Goal: Find specific page/section: Find specific page/section

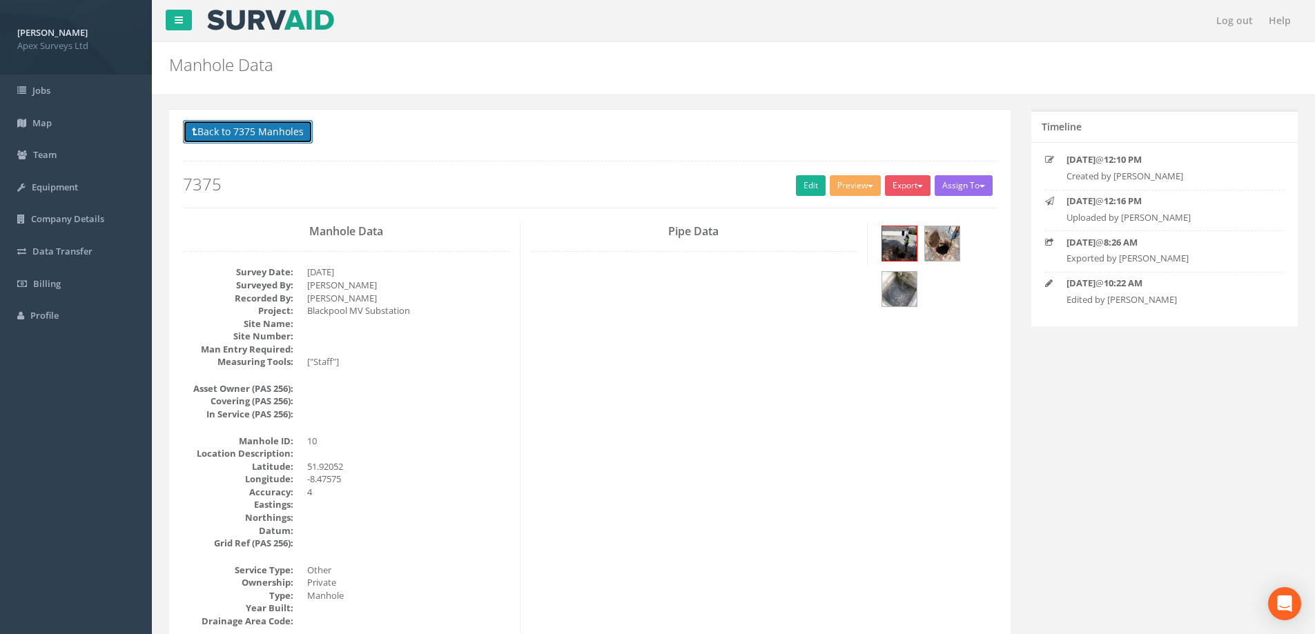
click at [261, 135] on button "Back to 7375 Manholes" at bounding box center [248, 131] width 130 height 23
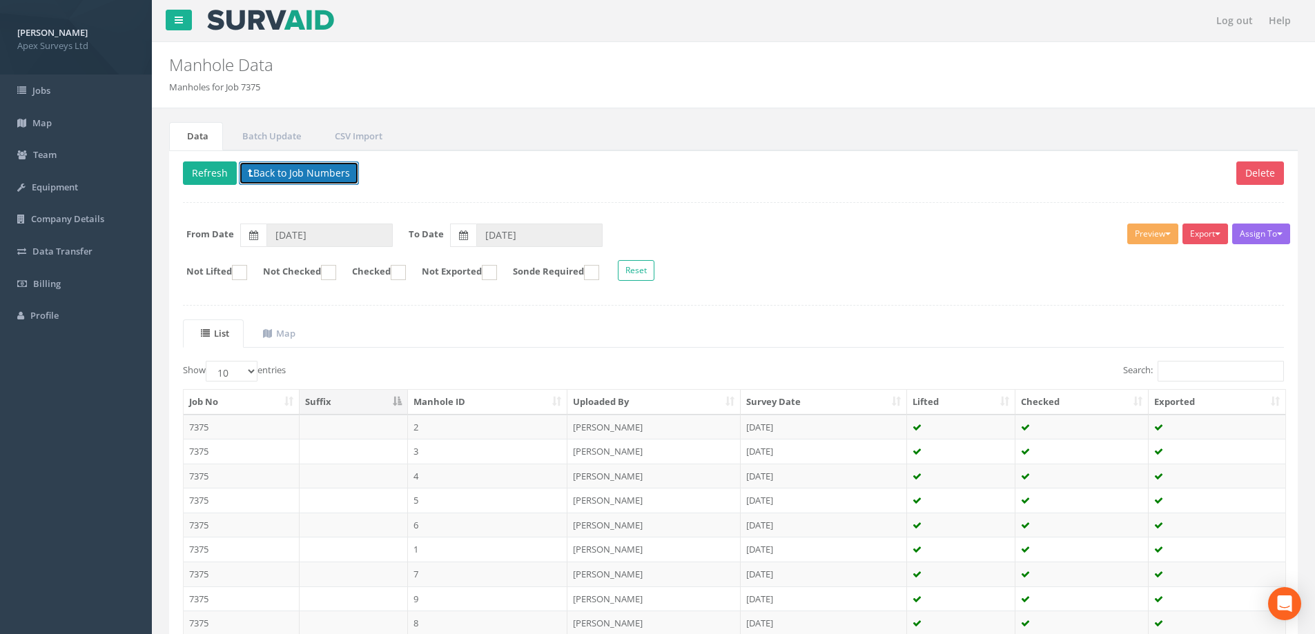
click at [293, 171] on button "Back to Job Numbers" at bounding box center [299, 173] width 120 height 23
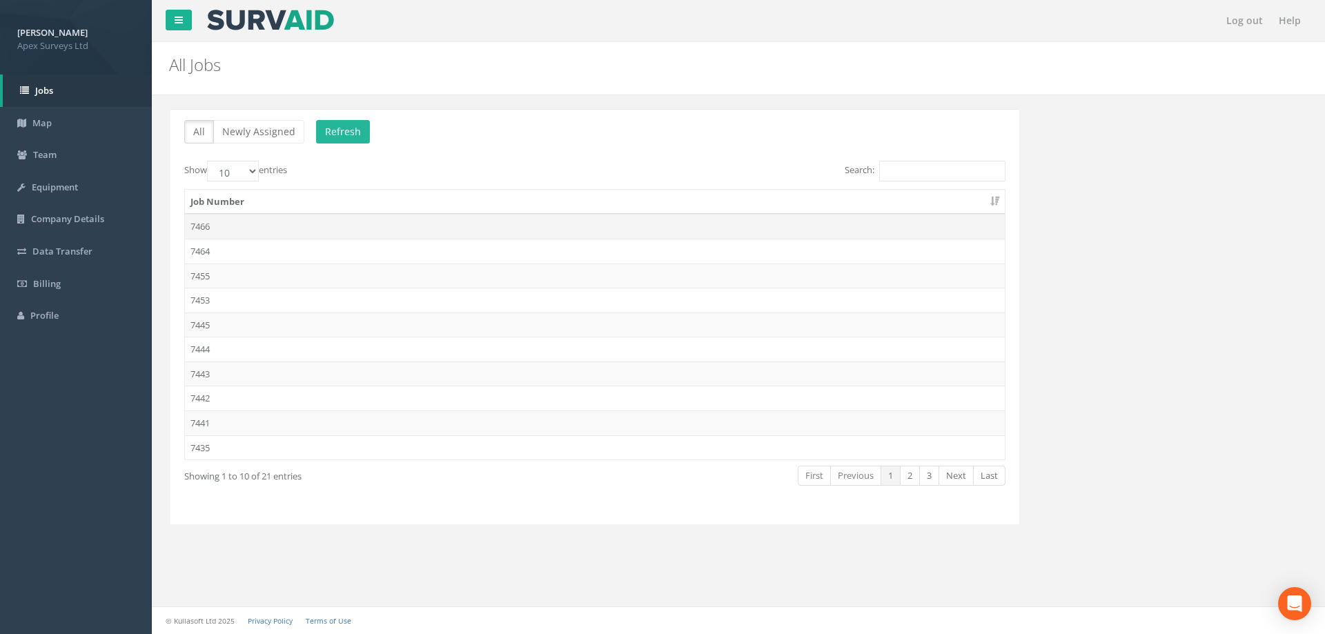
click at [209, 224] on td "7466" at bounding box center [594, 226] width 820 height 25
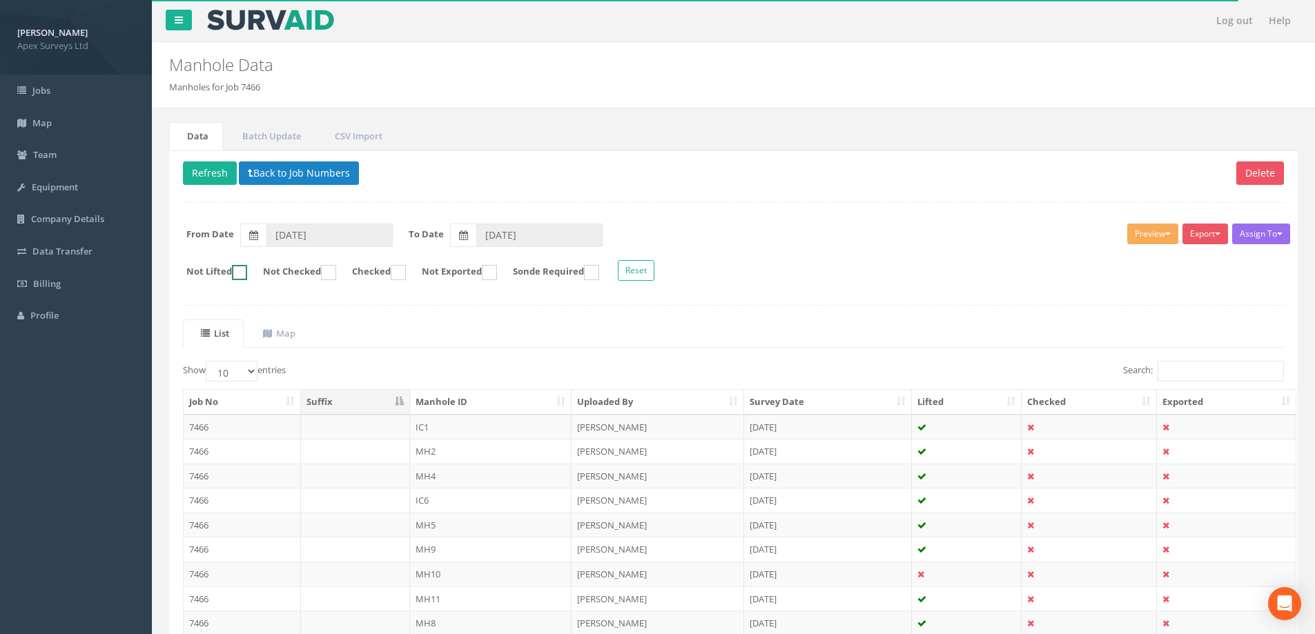
click at [246, 270] on ins at bounding box center [239, 272] width 15 height 15
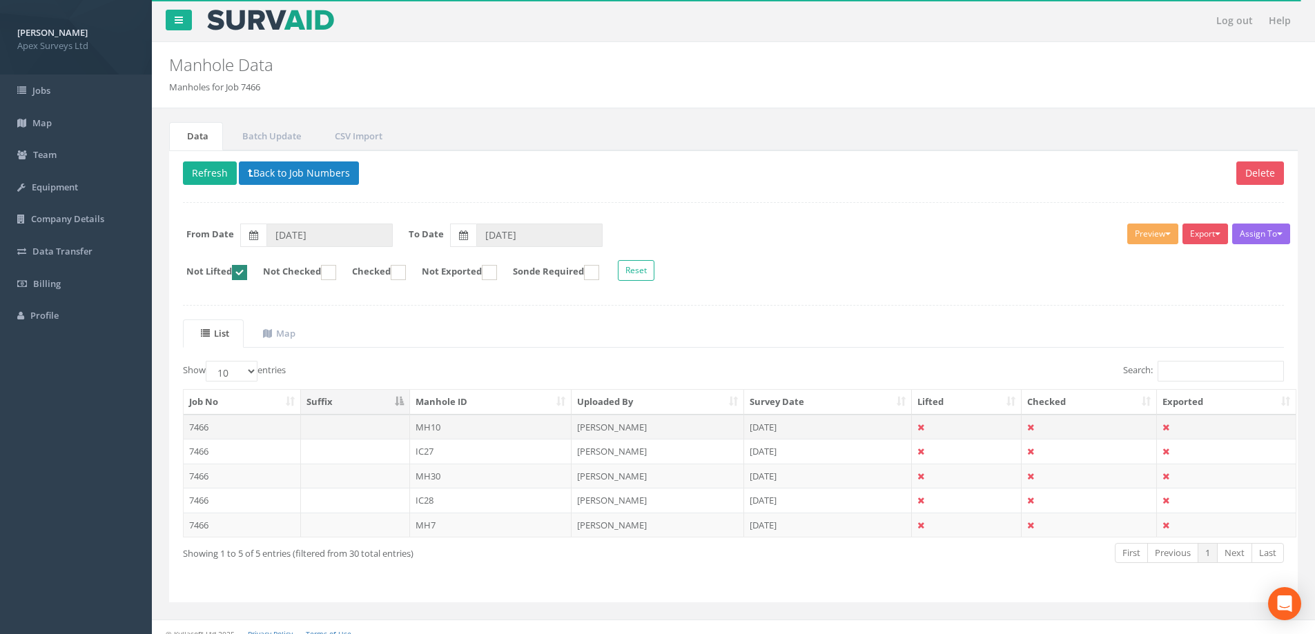
click at [206, 425] on td "7466" at bounding box center [242, 427] width 117 height 25
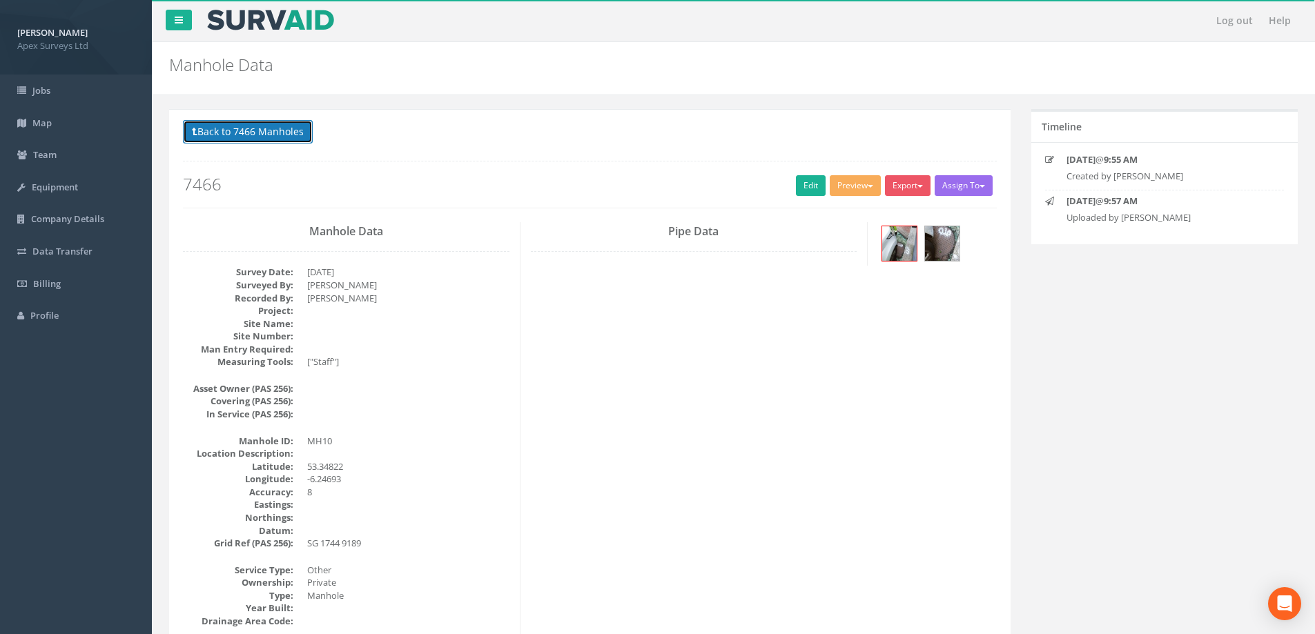
click at [260, 135] on button "Back to 7466 Manholes" at bounding box center [248, 131] width 130 height 23
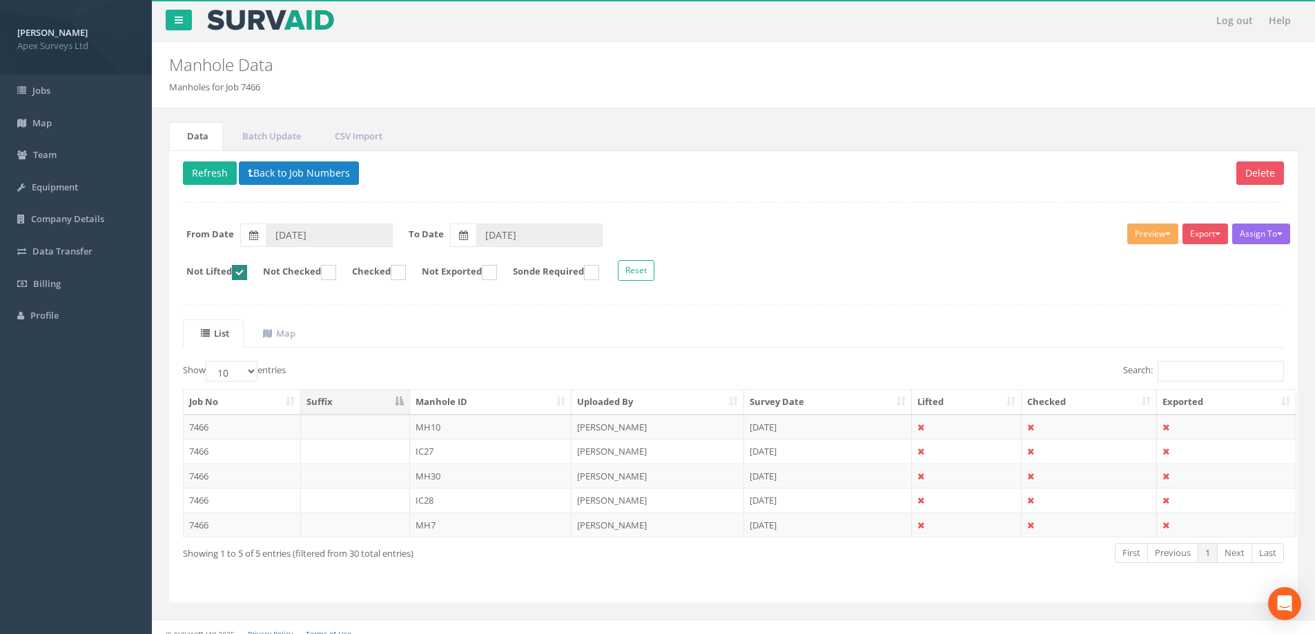
click at [247, 271] on ins at bounding box center [239, 272] width 15 height 15
checkbox input "false"
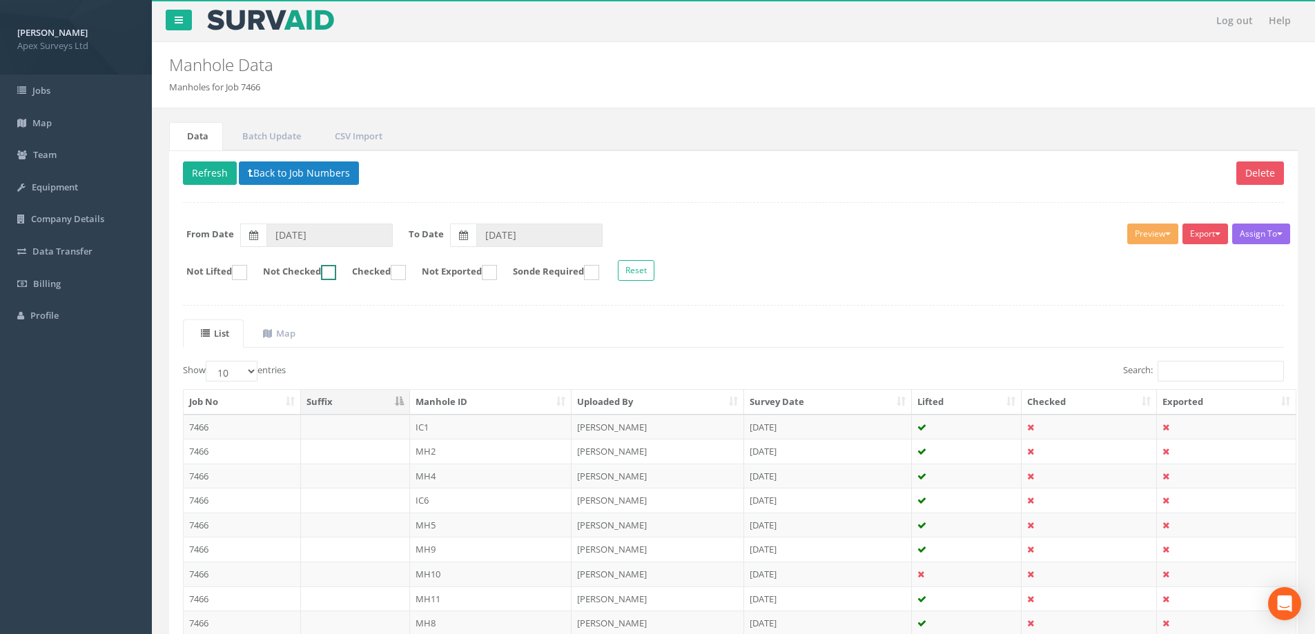
click at [336, 269] on ins at bounding box center [328, 272] width 15 height 15
click at [336, 270] on ins at bounding box center [328, 272] width 15 height 15
checkbox input "false"
click at [406, 268] on ins at bounding box center [398, 272] width 15 height 15
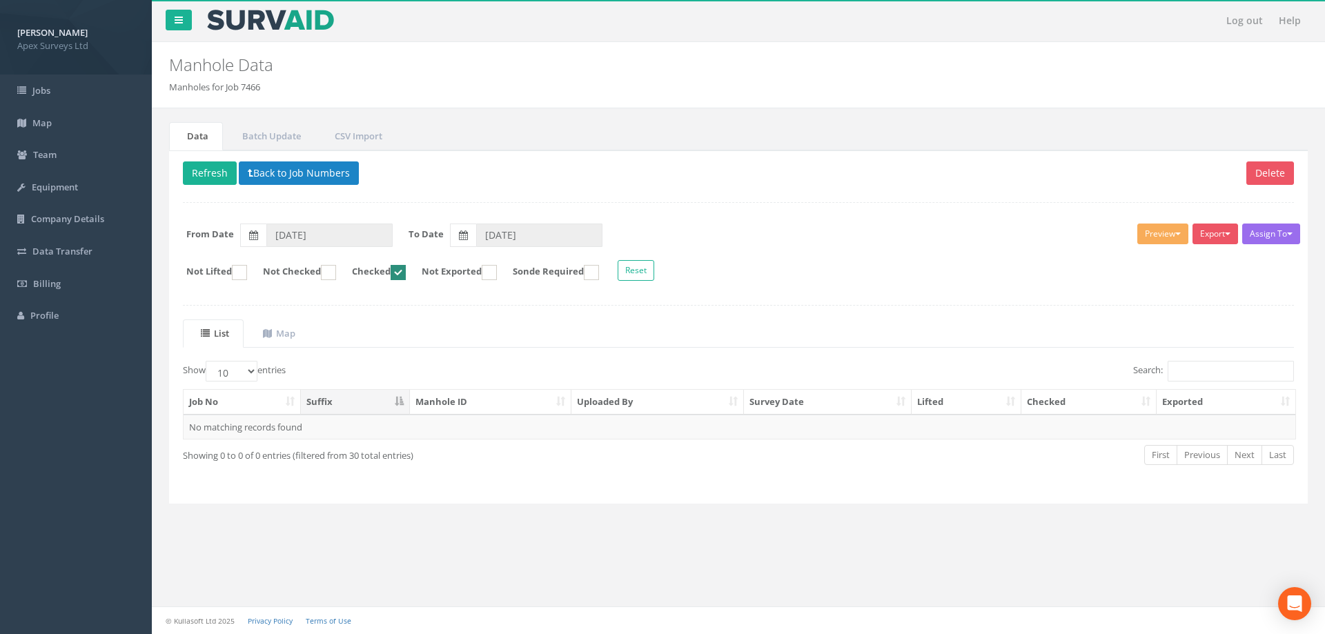
click at [406, 272] on ins at bounding box center [398, 272] width 15 height 15
checkbox input "false"
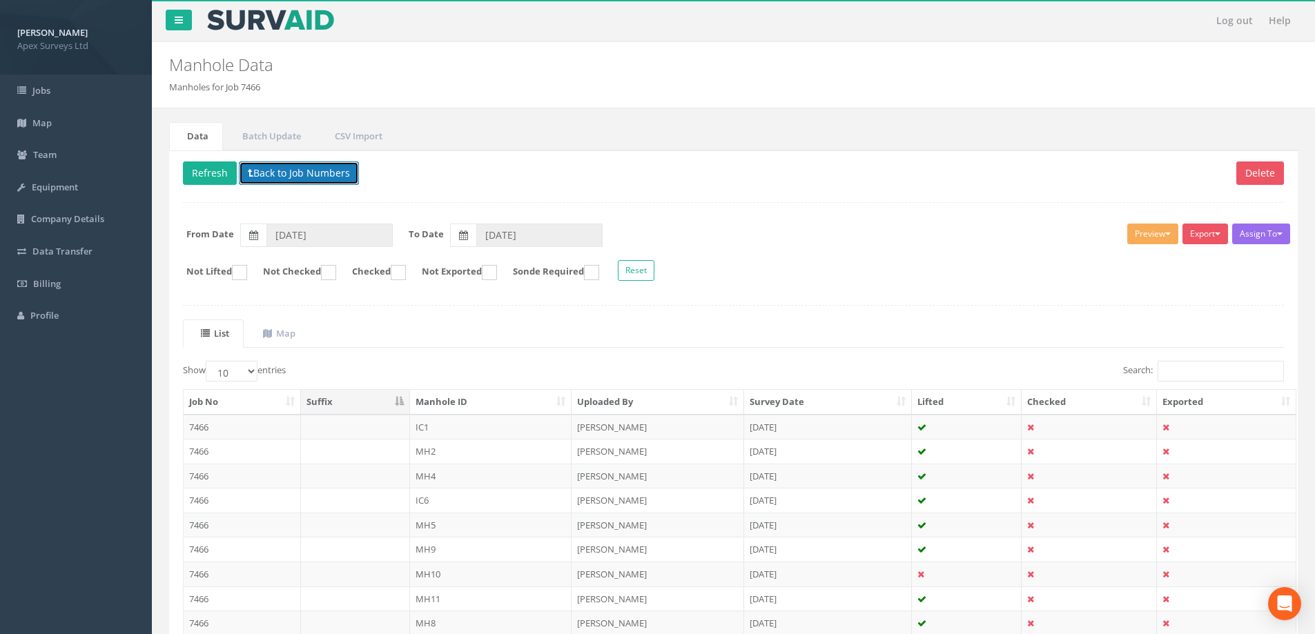
click at [286, 171] on button "Back to Job Numbers" at bounding box center [299, 173] width 120 height 23
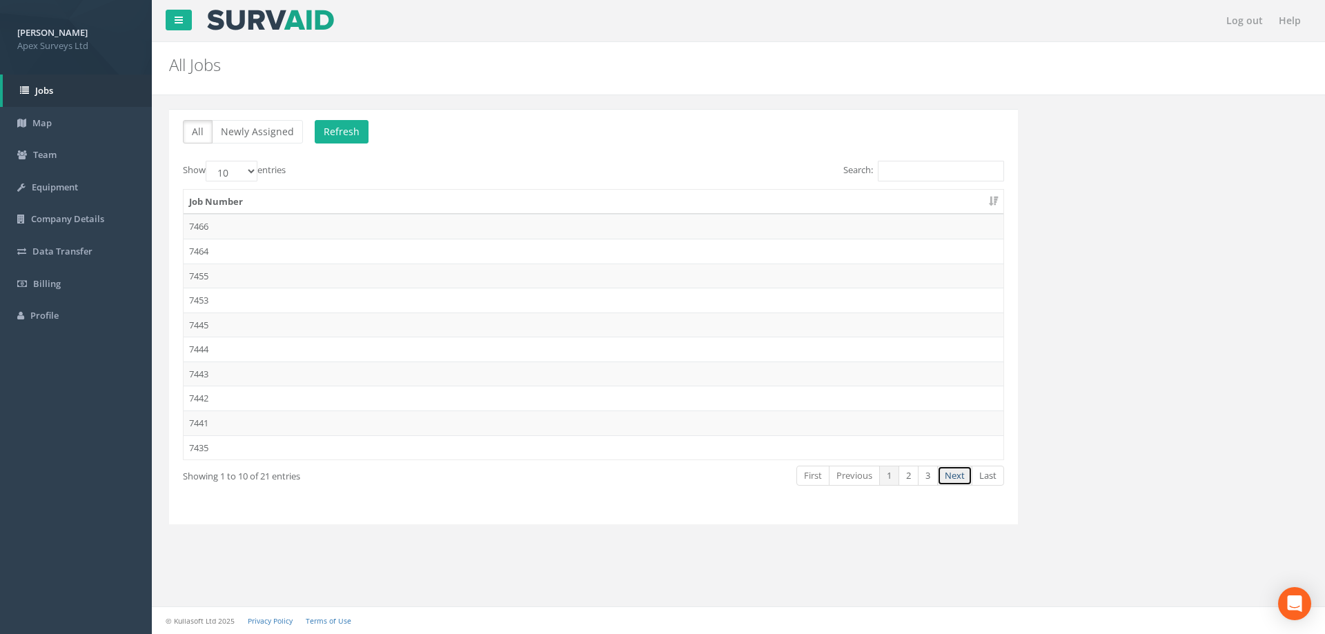
click at [960, 475] on link "Next" at bounding box center [954, 476] width 35 height 20
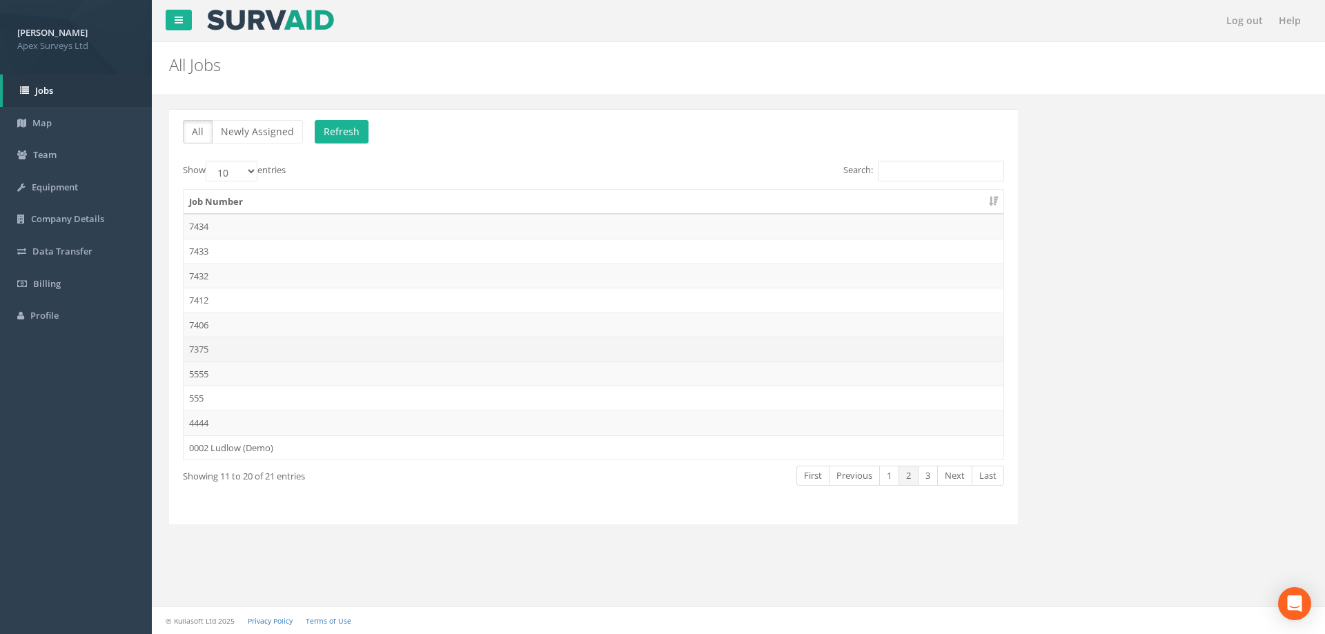
click at [199, 345] on td "7375" at bounding box center [594, 349] width 820 height 25
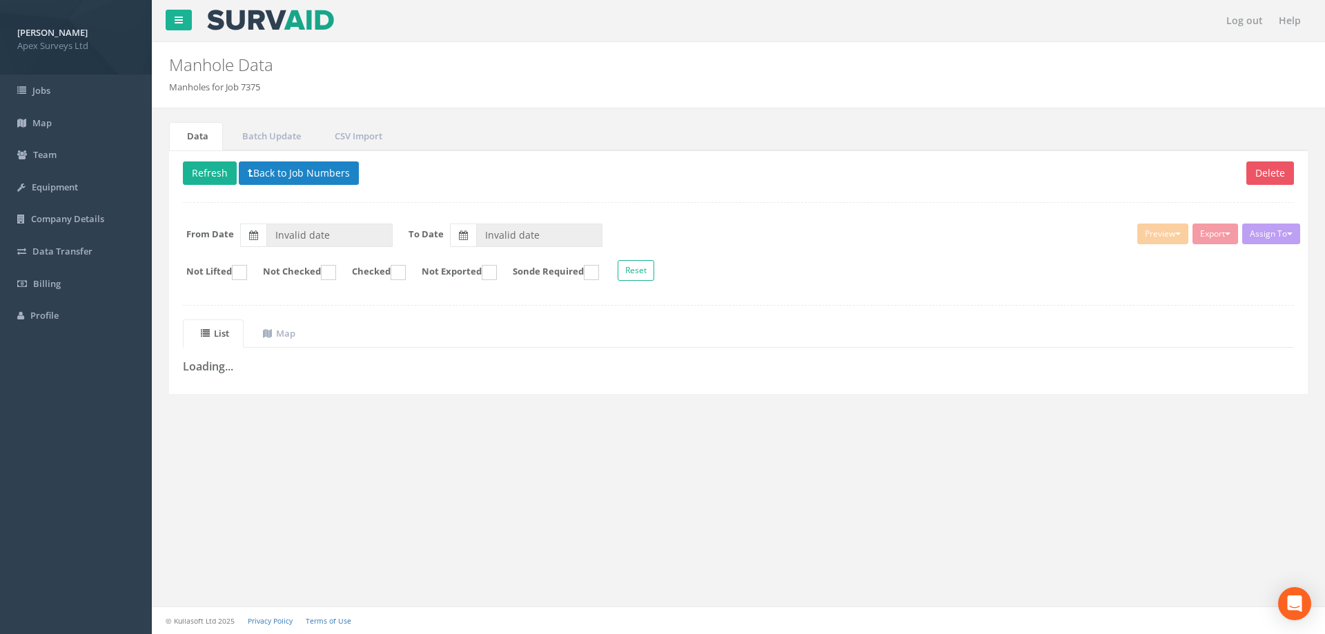
type input "[DATE]"
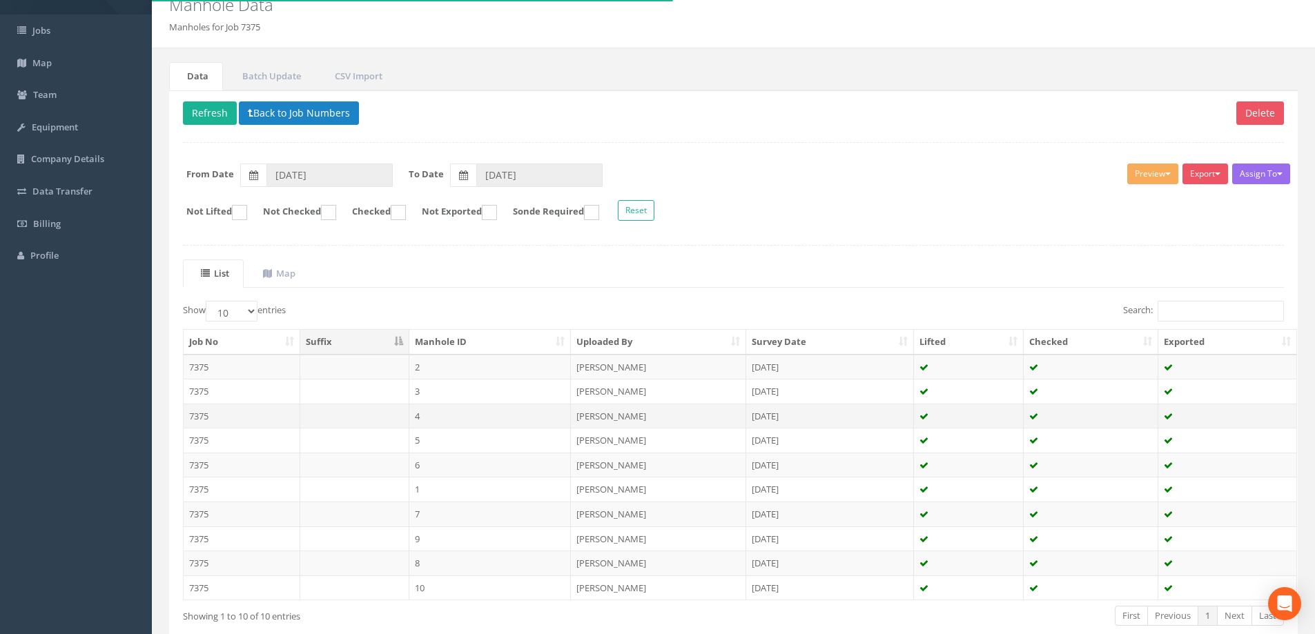
scroll to position [135, 0]
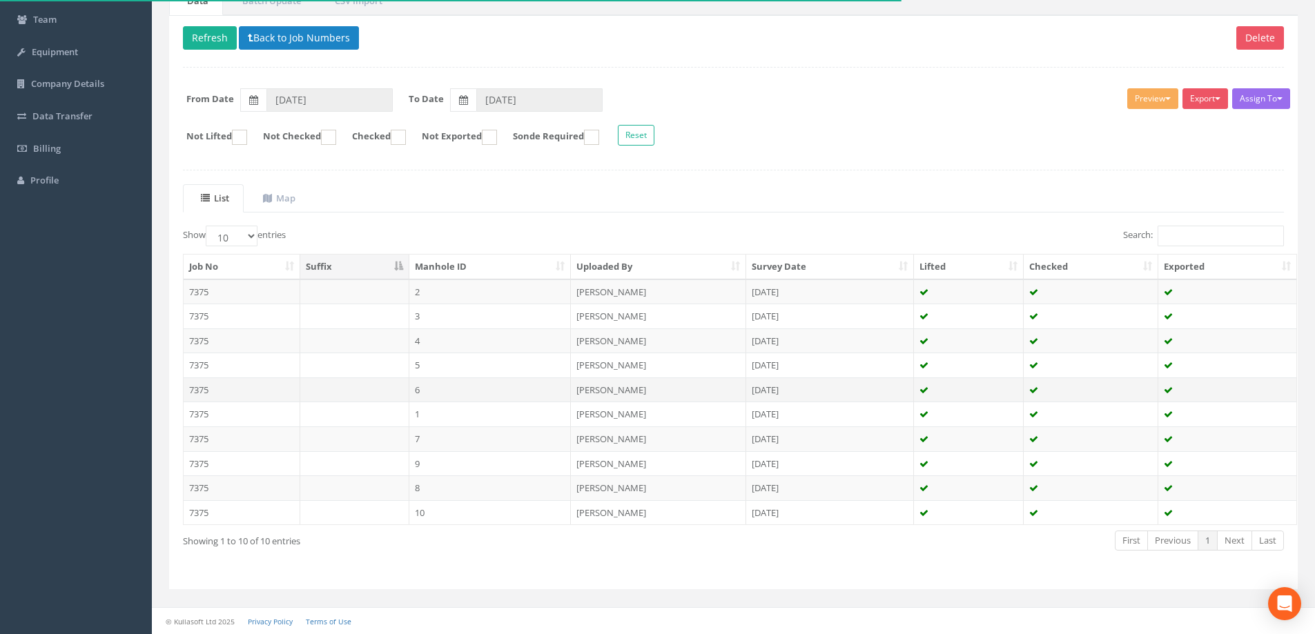
click at [206, 390] on td "7375" at bounding box center [242, 390] width 117 height 25
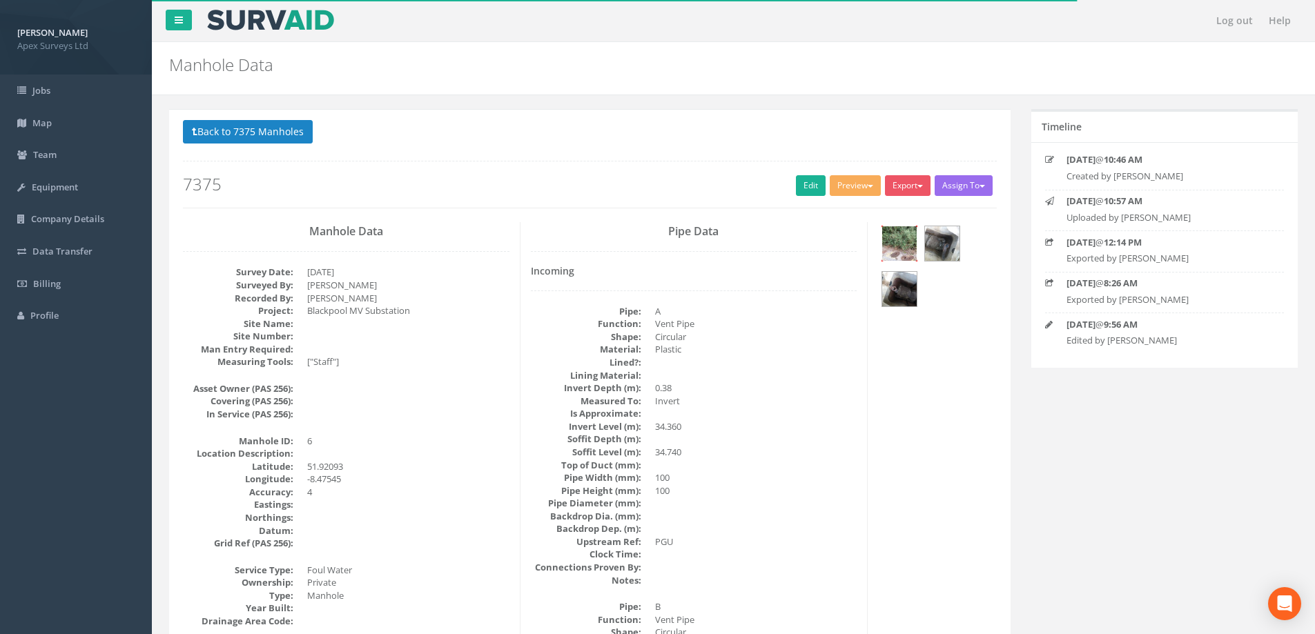
click at [896, 239] on img at bounding box center [899, 243] width 35 height 35
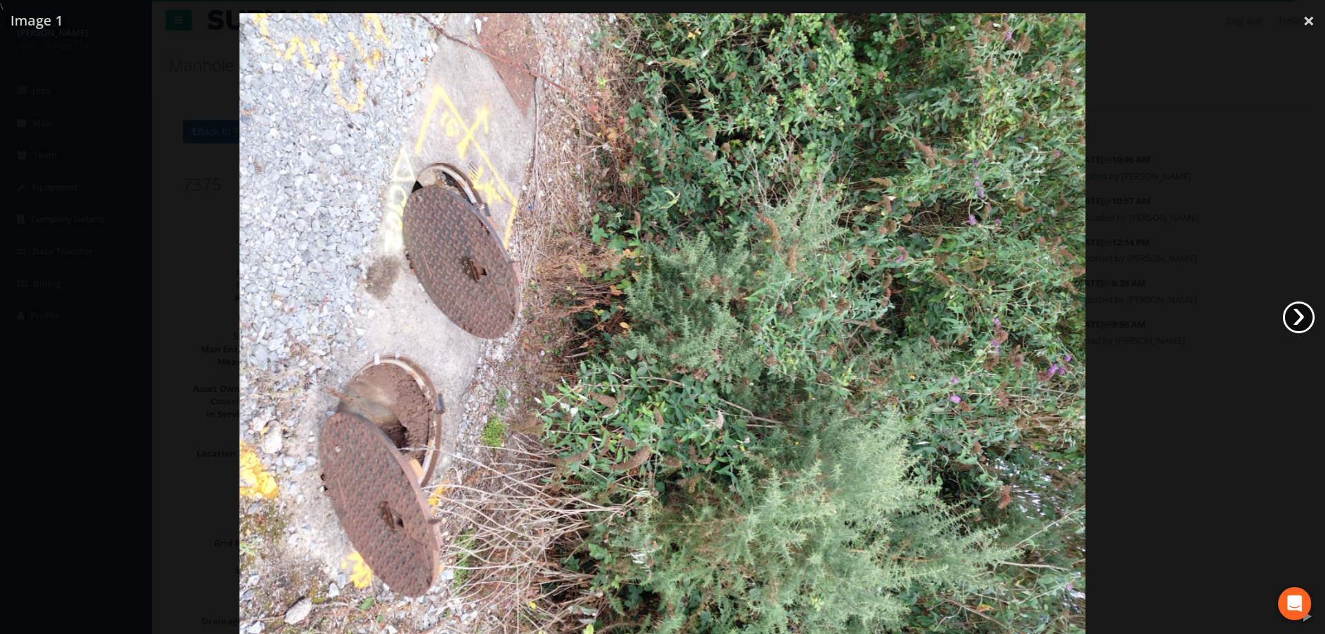
click at [1300, 313] on link "›" at bounding box center [1299, 318] width 32 height 32
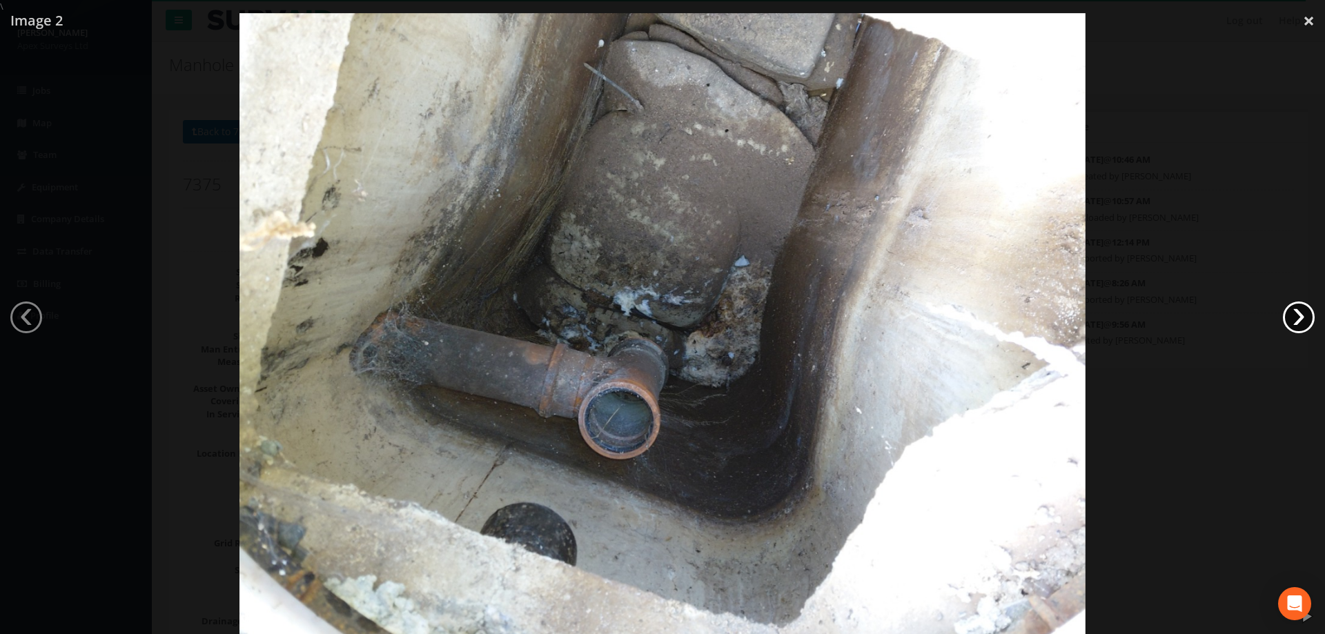
click at [1300, 313] on link "›" at bounding box center [1299, 318] width 32 height 32
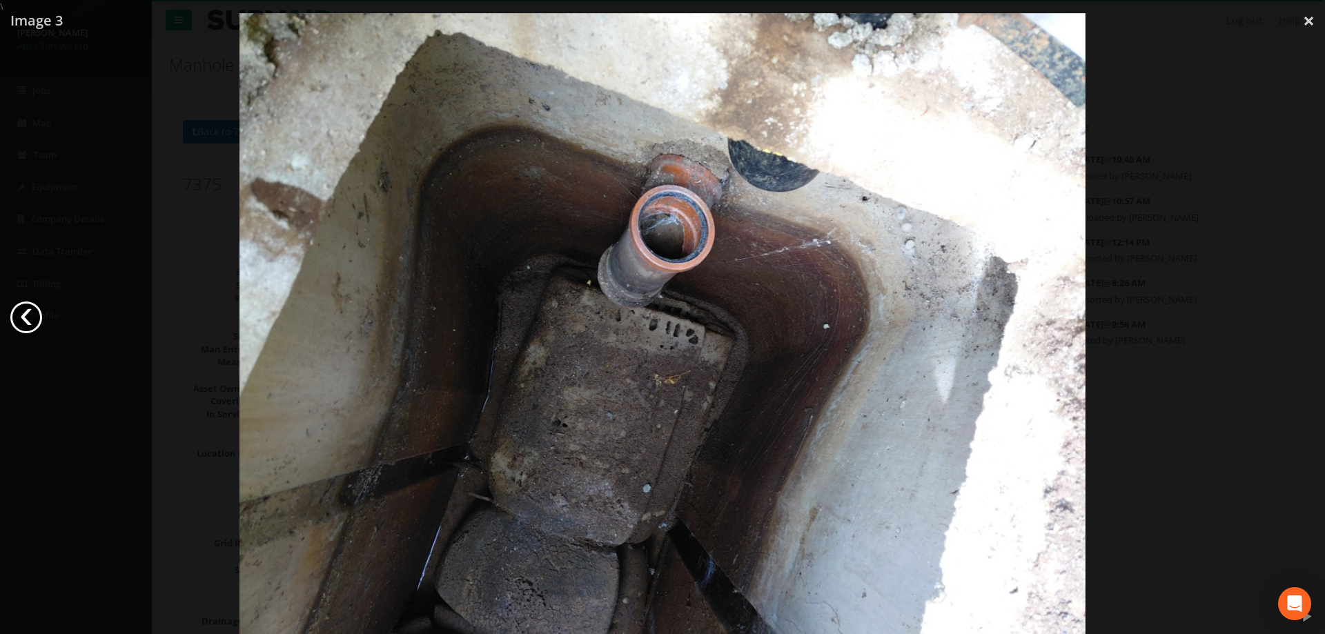
click at [32, 320] on link "‹" at bounding box center [26, 318] width 32 height 32
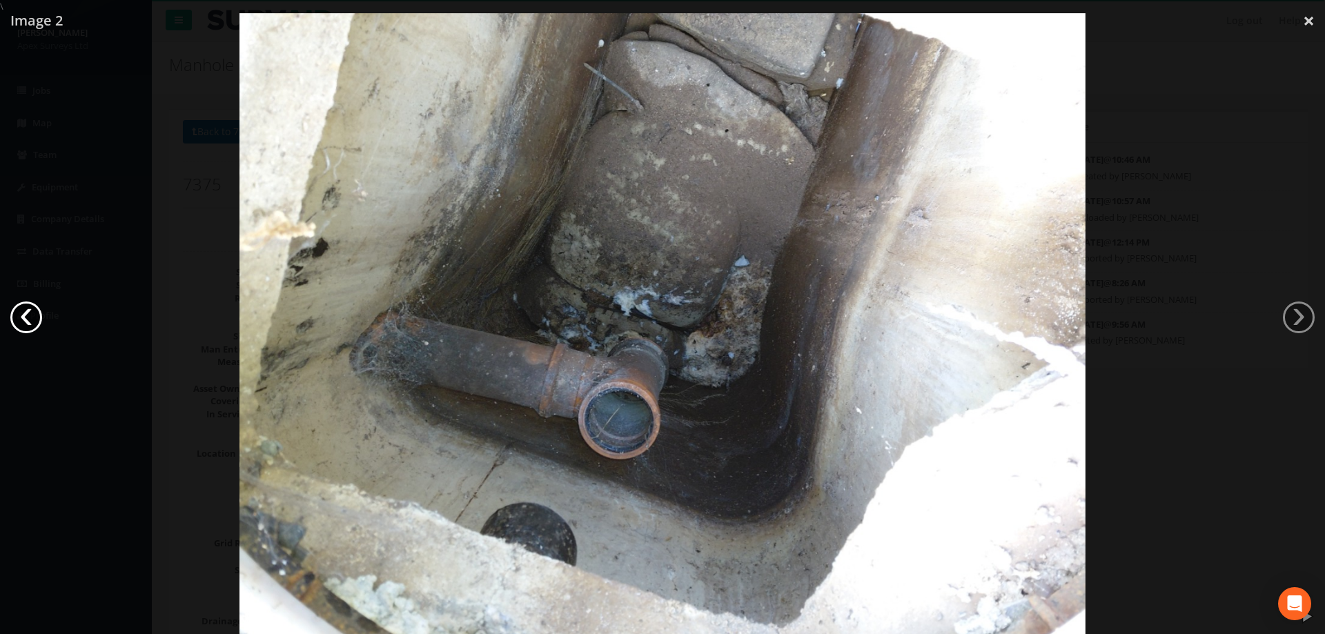
click at [32, 320] on link "‹" at bounding box center [26, 318] width 32 height 32
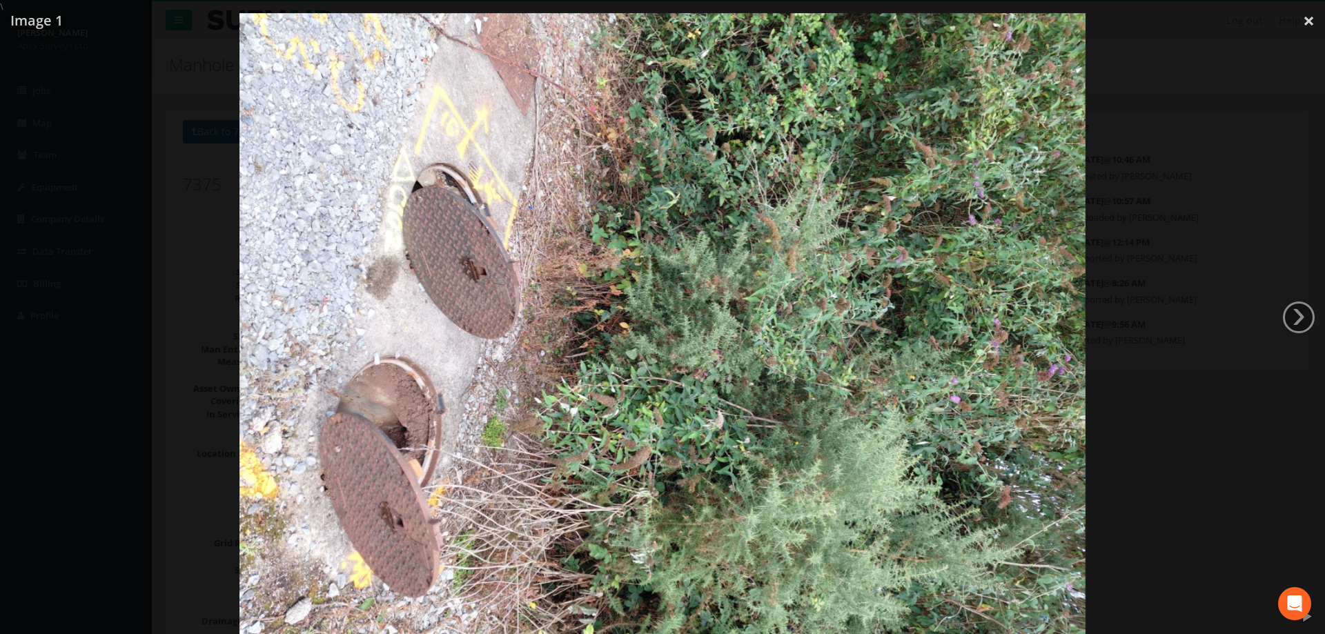
click at [1193, 174] on div at bounding box center [662, 330] width 1325 height 634
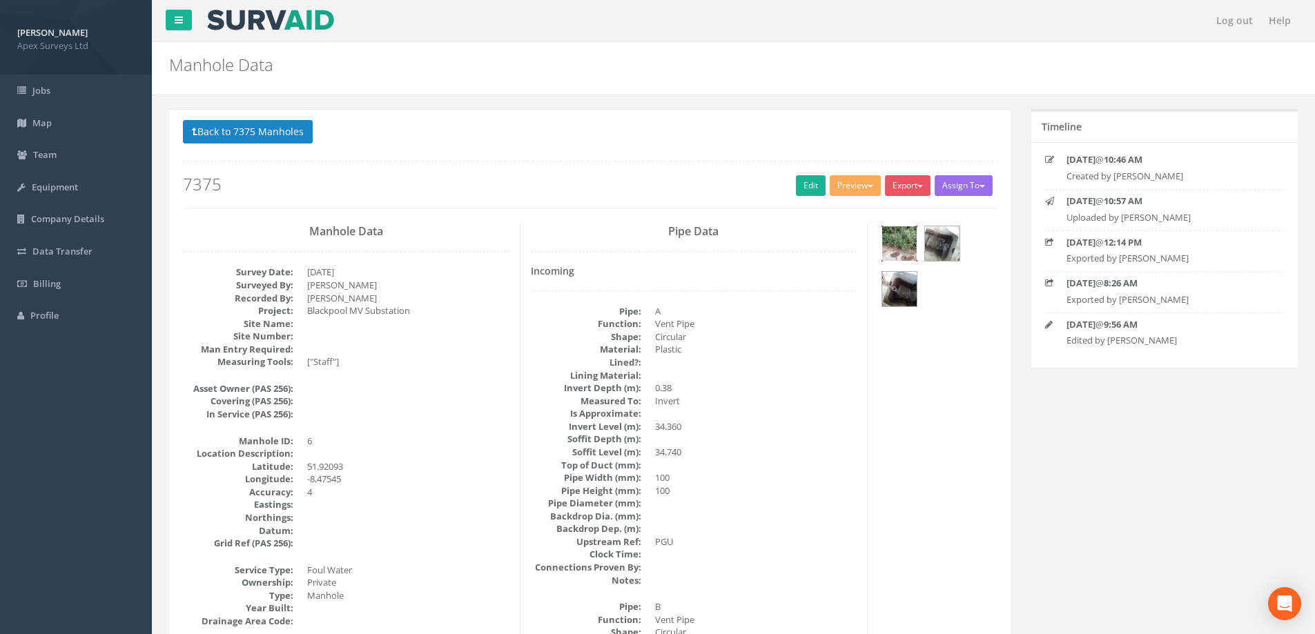
click at [908, 244] on img at bounding box center [899, 243] width 35 height 35
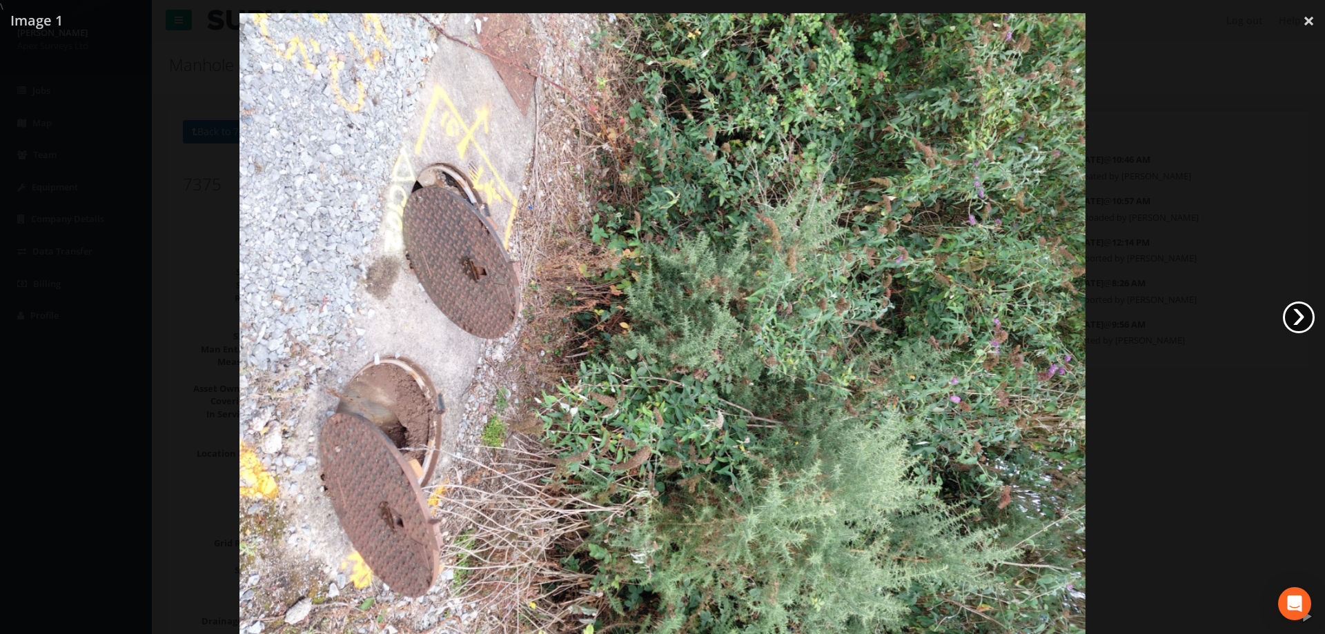
click at [1296, 320] on link "›" at bounding box center [1299, 318] width 32 height 32
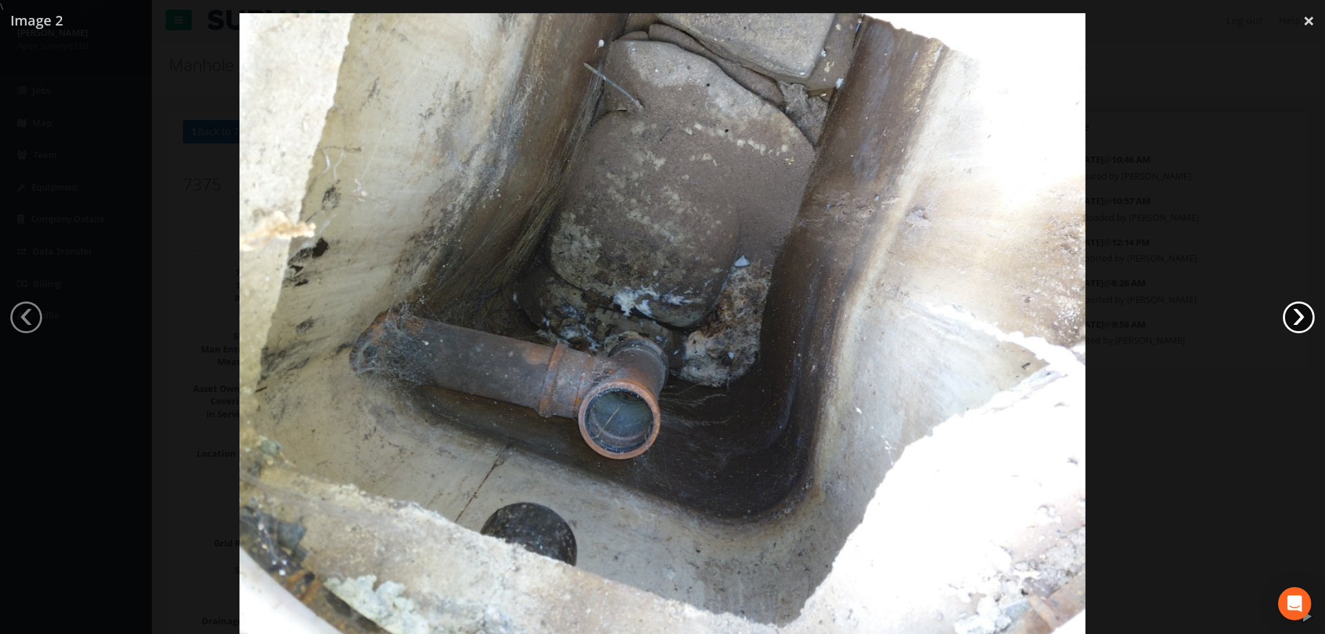
click at [1293, 316] on link "›" at bounding box center [1299, 318] width 32 height 32
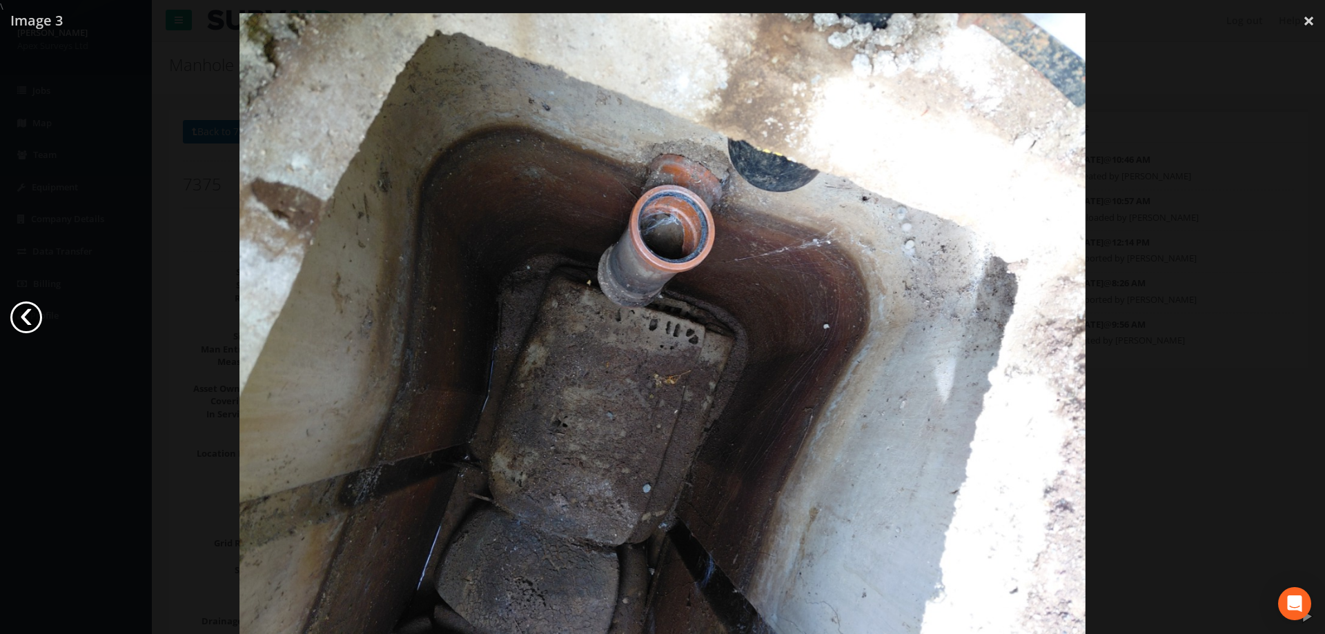
click at [29, 315] on link "‹" at bounding box center [26, 318] width 32 height 32
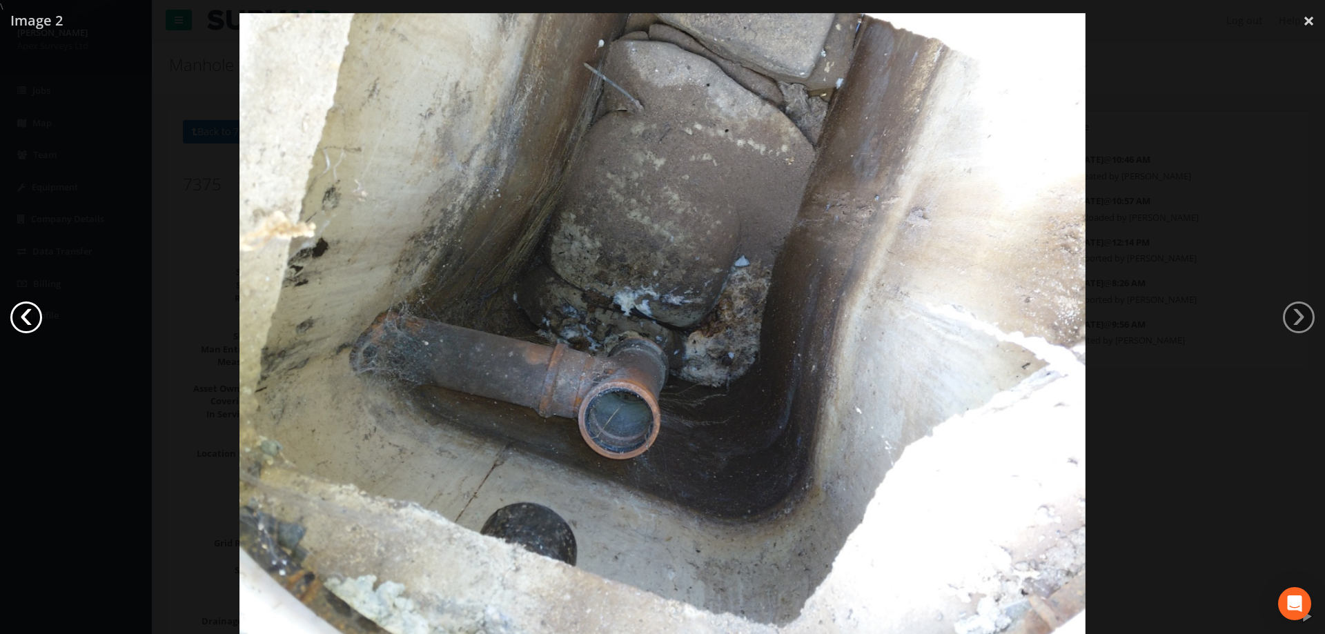
click at [29, 315] on link "‹" at bounding box center [26, 318] width 32 height 32
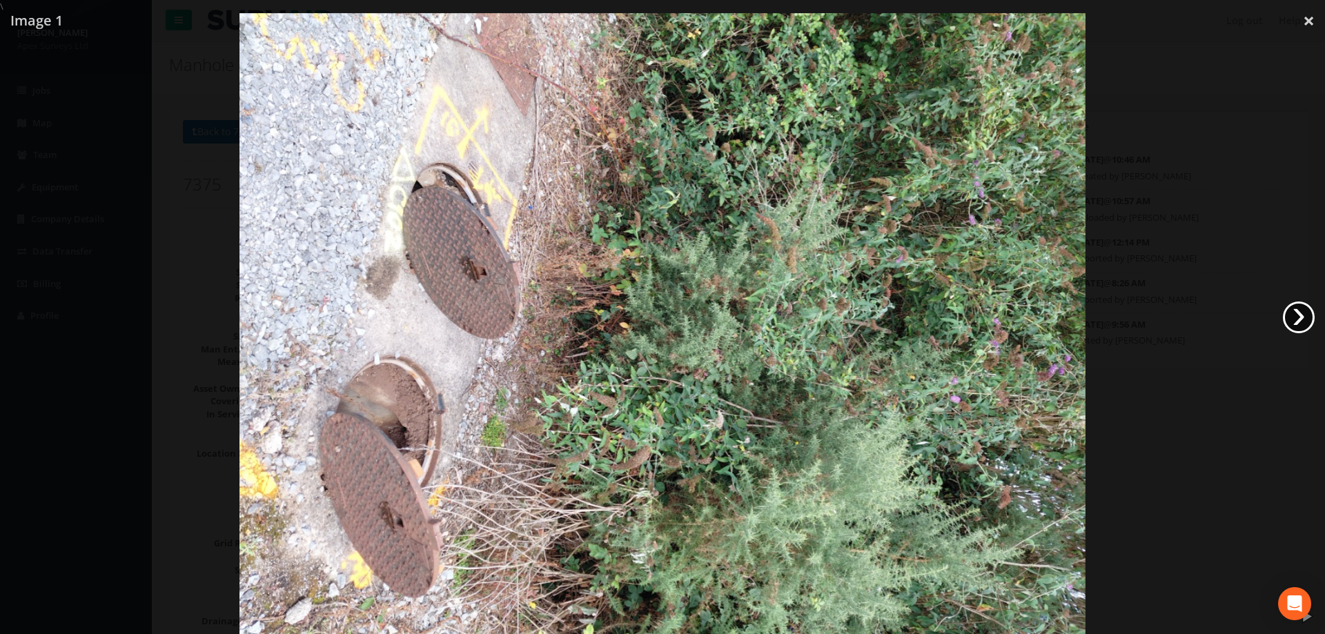
click at [1297, 315] on link "›" at bounding box center [1299, 318] width 32 height 32
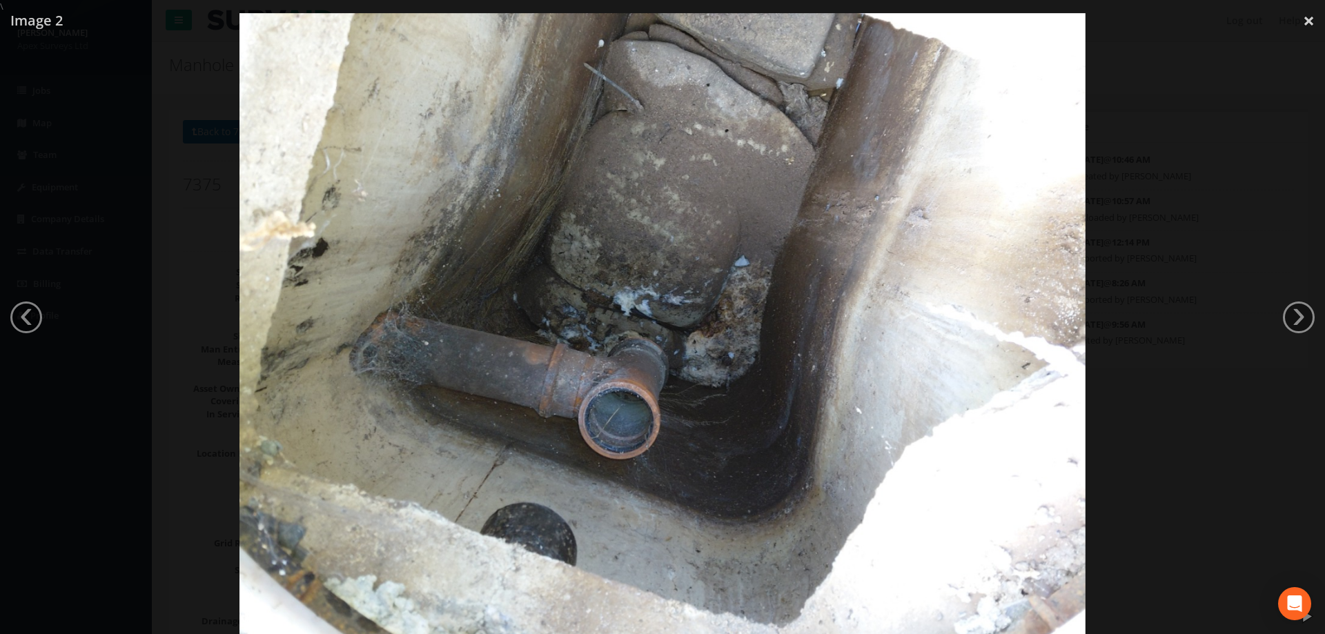
click at [1309, 313] on link "›" at bounding box center [1299, 318] width 32 height 32
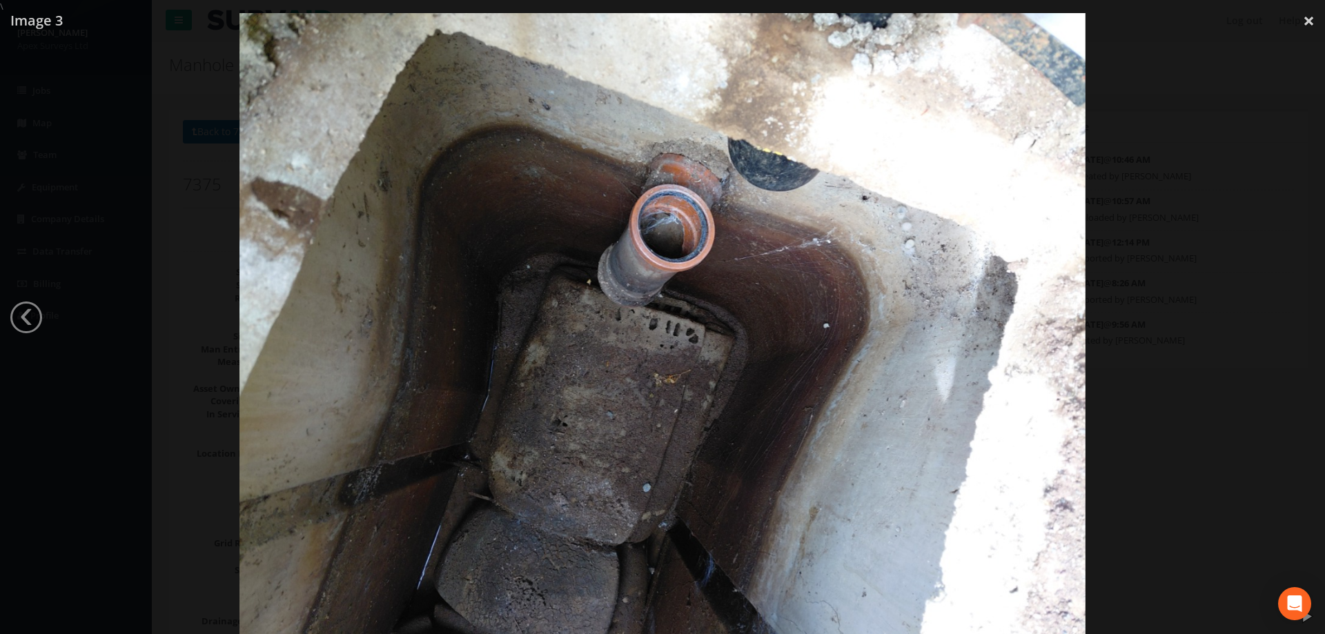
click at [1238, 219] on div at bounding box center [662, 329] width 1325 height 634
